Goal: Find contact information: Find contact information

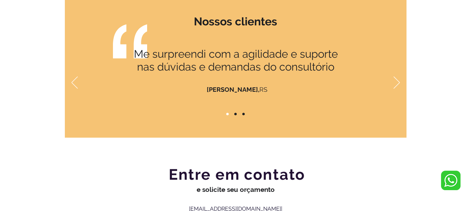
scroll to position [697, 0]
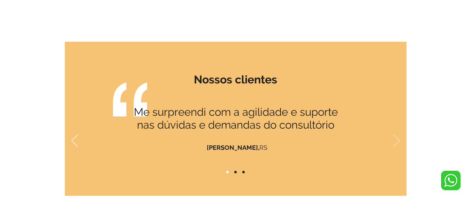
click at [396, 141] on icon "Próximo" at bounding box center [396, 141] width 6 height 12
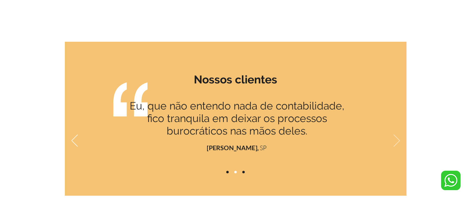
click at [396, 141] on icon "Próximo" at bounding box center [396, 141] width 6 height 12
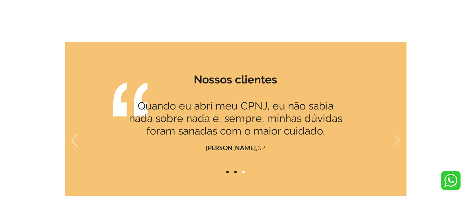
click at [396, 141] on icon "Próximo" at bounding box center [396, 141] width 6 height 12
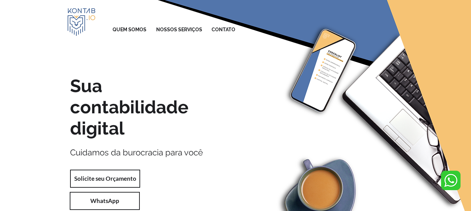
scroll to position [0, 0]
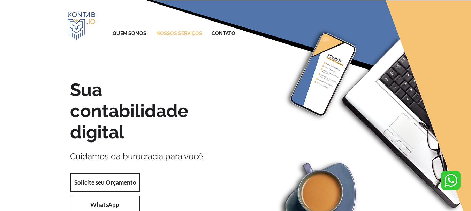
click at [172, 33] on p "NOSSOS SERVIÇOS" at bounding box center [179, 33] width 53 height 13
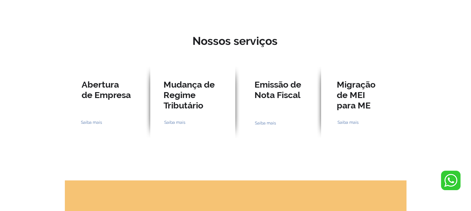
scroll to position [573, 0]
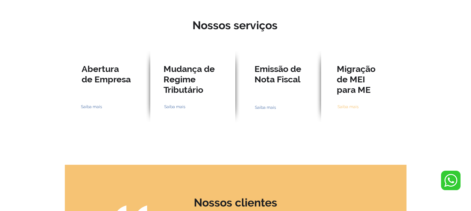
click at [349, 107] on span "Saiba mais" at bounding box center [347, 107] width 21 height 6
click at [261, 108] on span "Saiba mais" at bounding box center [265, 108] width 21 height 6
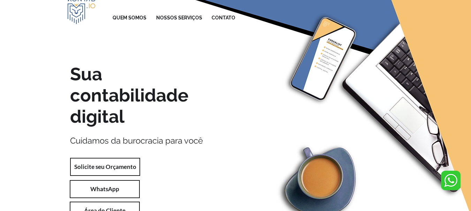
scroll to position [0, 0]
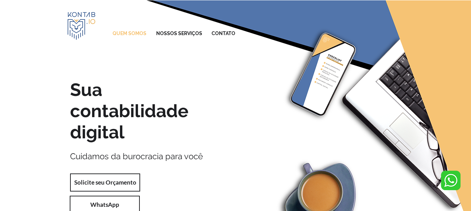
click at [130, 33] on p "QUEM SOMOS" at bounding box center [129, 33] width 41 height 13
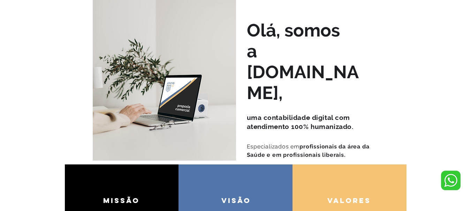
scroll to position [309, 0]
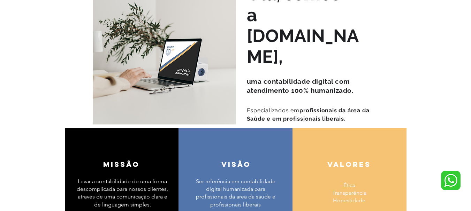
click at [452, 83] on div at bounding box center [235, 102] width 471 height 313
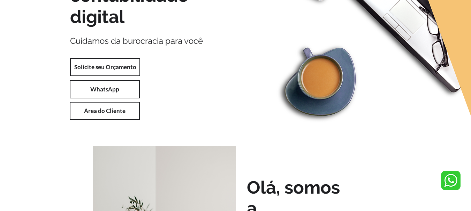
scroll to position [116, 0]
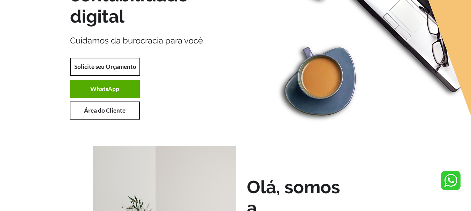
click at [101, 88] on span "WhatsApp" at bounding box center [104, 89] width 29 height 8
